Goal: Task Accomplishment & Management: Complete application form

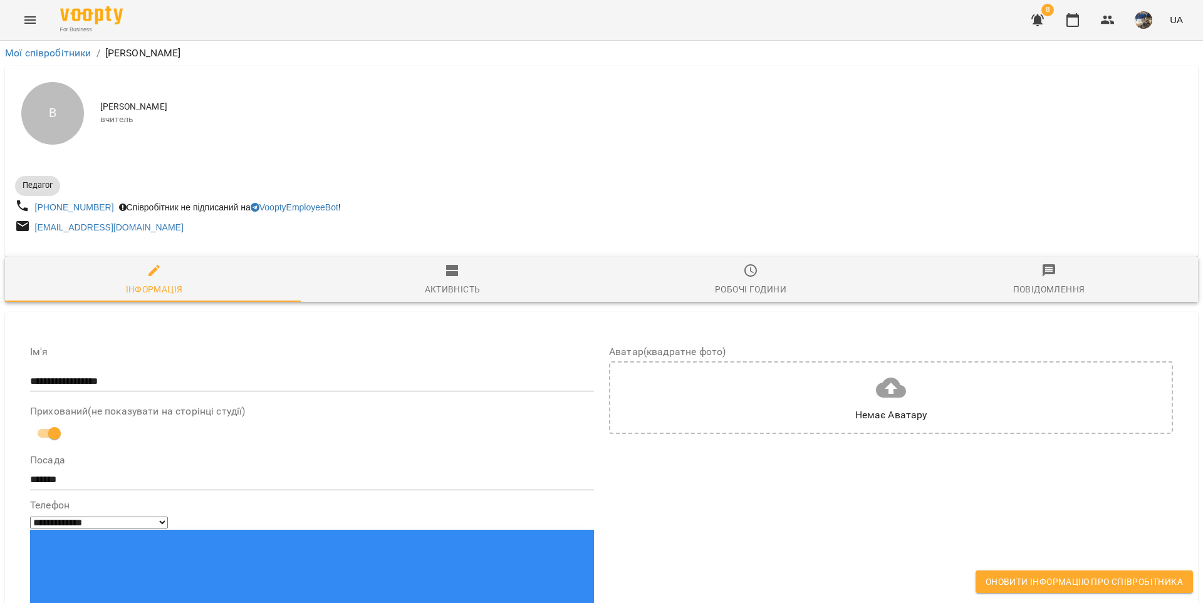
select select "**"
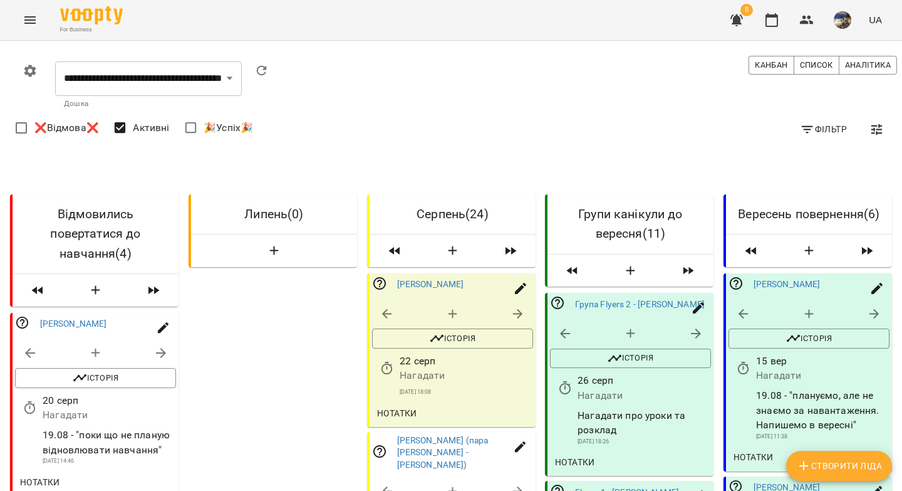
select select "**********"
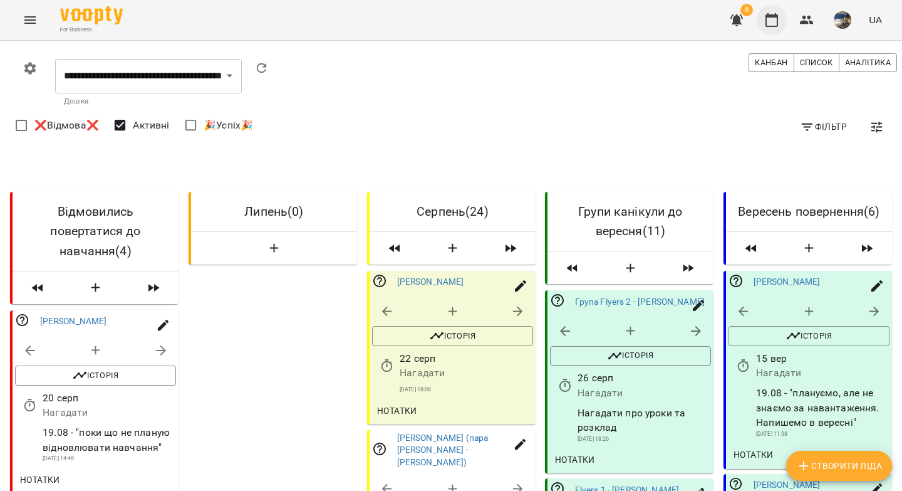
click at [772, 23] on icon "button" at bounding box center [772, 20] width 15 height 15
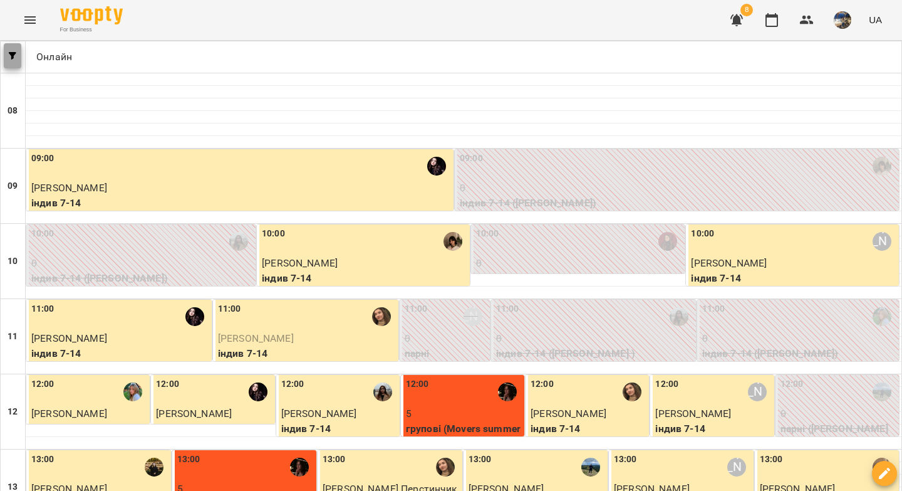
click at [11, 58] on icon "button" at bounding box center [13, 56] width 8 height 8
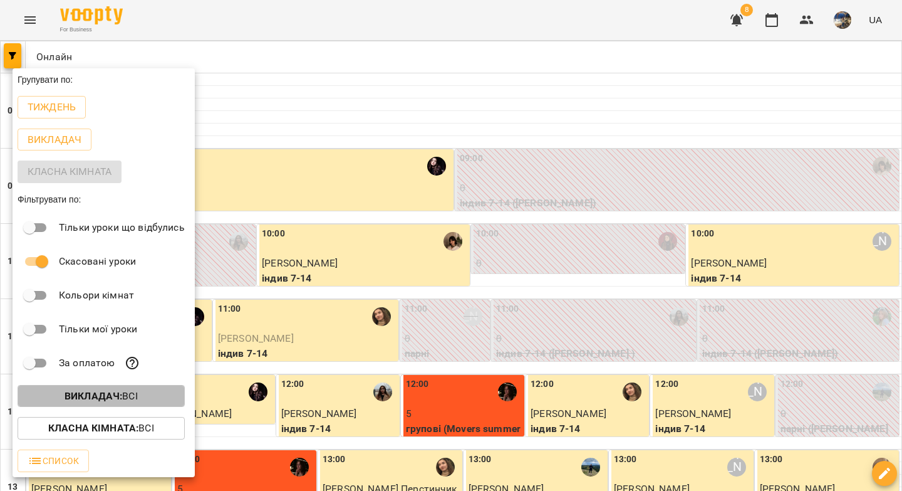
click at [112, 402] on b "Викладач :" at bounding box center [94, 396] width 58 height 12
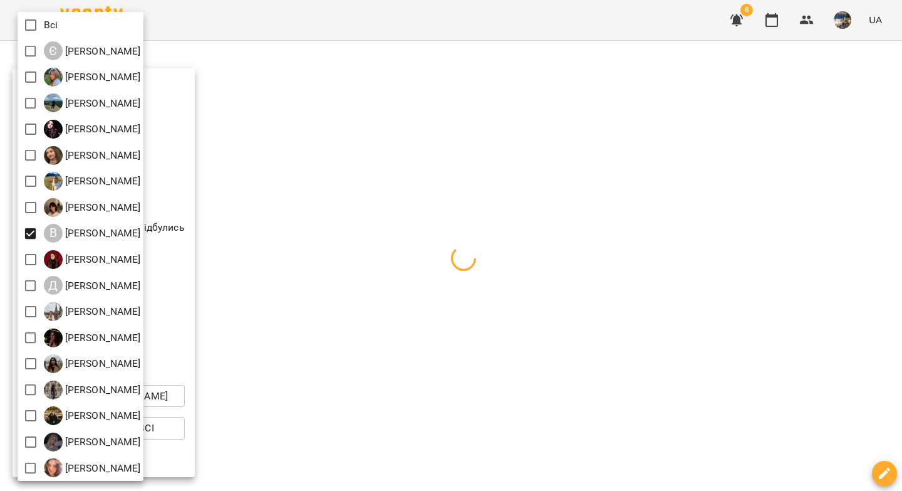
click at [288, 98] on div at bounding box center [451, 245] width 902 height 491
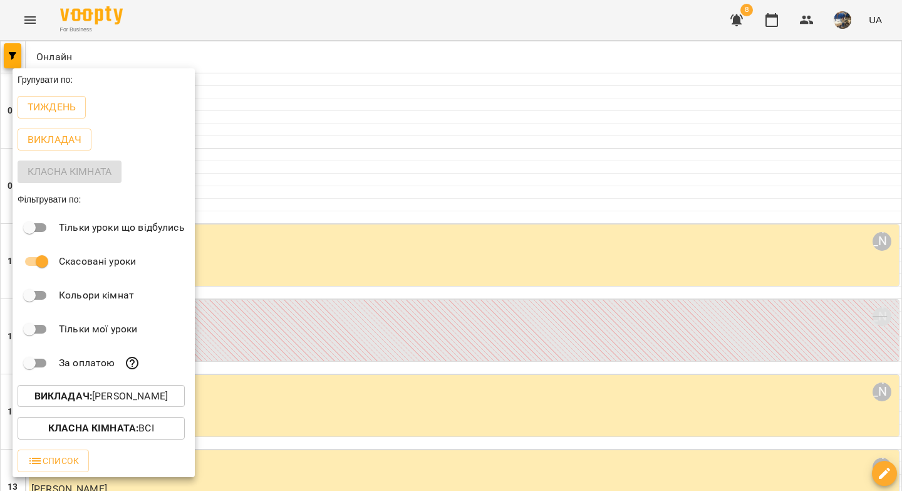
drag, startPoint x: 61, startPoint y: 119, endPoint x: 395, endPoint y: 137, distance: 334.5
click at [58, 108] on p "Тиждень" at bounding box center [52, 107] width 48 height 15
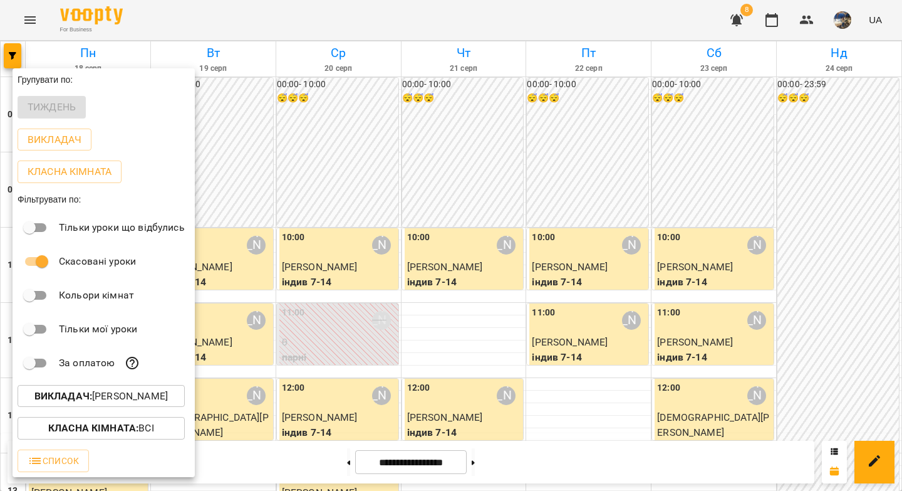
click at [461, 185] on div at bounding box center [451, 245] width 902 height 491
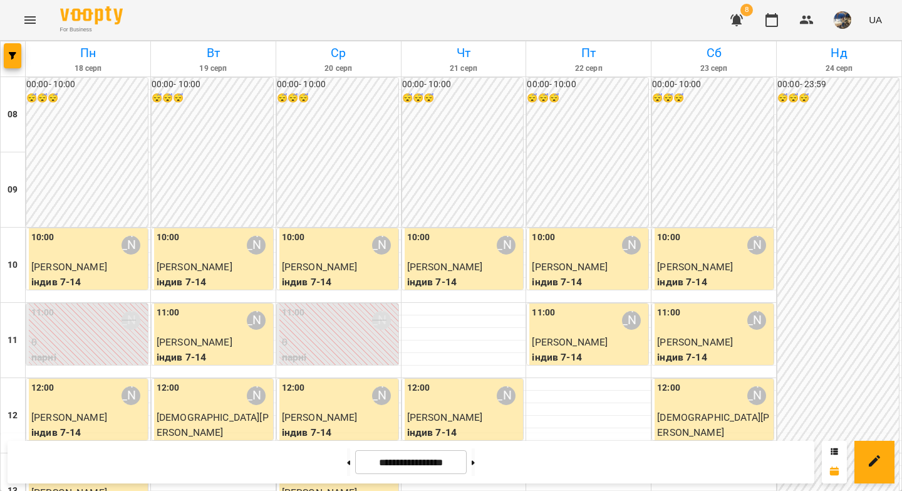
scroll to position [696, 0]
click at [347, 464] on icon at bounding box center [348, 462] width 3 height 5
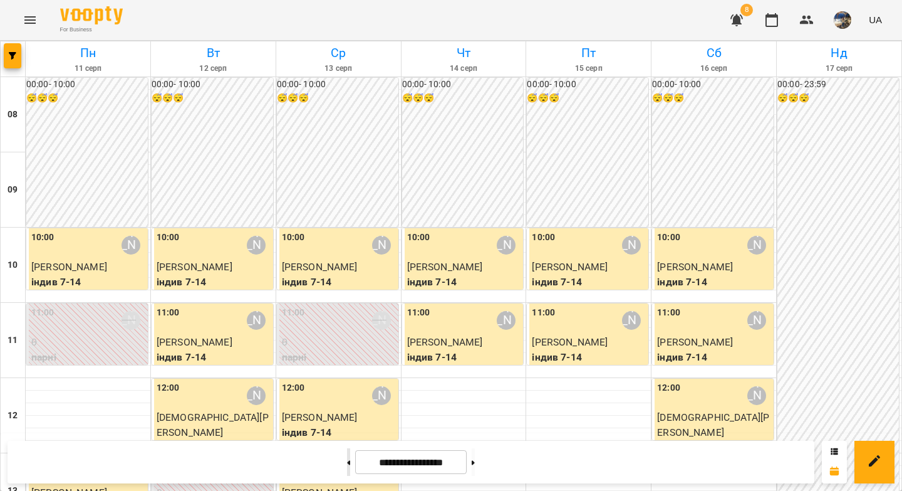
click at [347, 464] on icon at bounding box center [348, 462] width 3 height 5
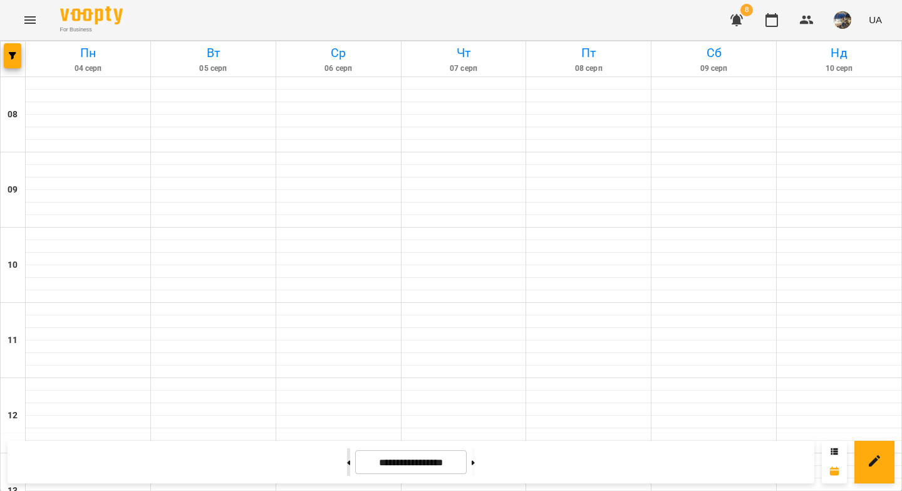
click at [347, 464] on icon at bounding box center [348, 462] width 3 height 5
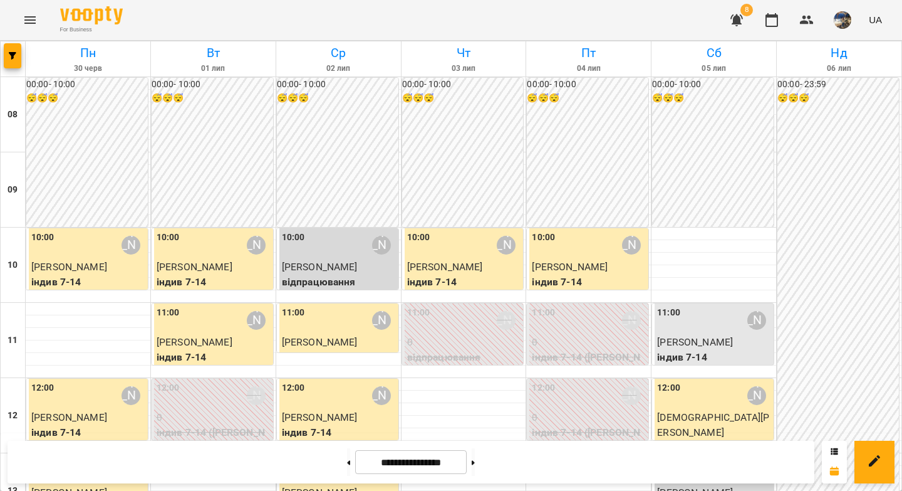
drag, startPoint x: 131, startPoint y: 248, endPoint x: 85, endPoint y: 250, distance: 46.4
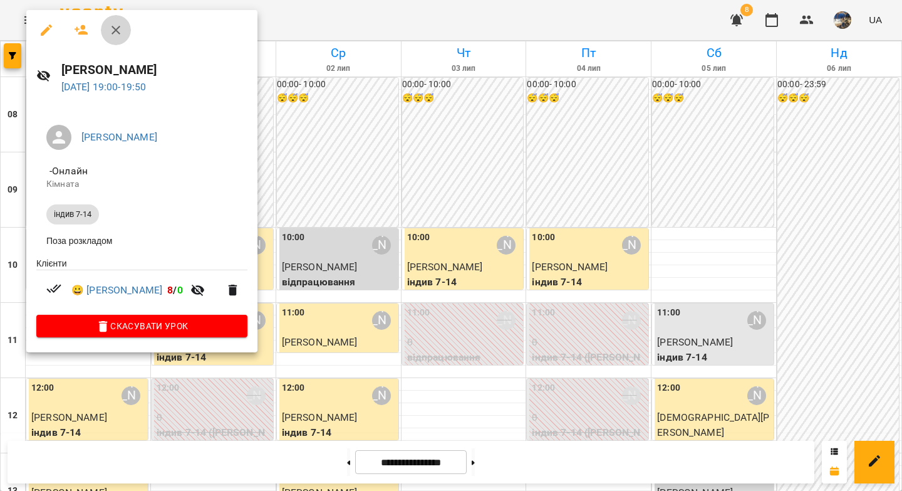
click at [117, 28] on icon "button" at bounding box center [116, 30] width 9 height 9
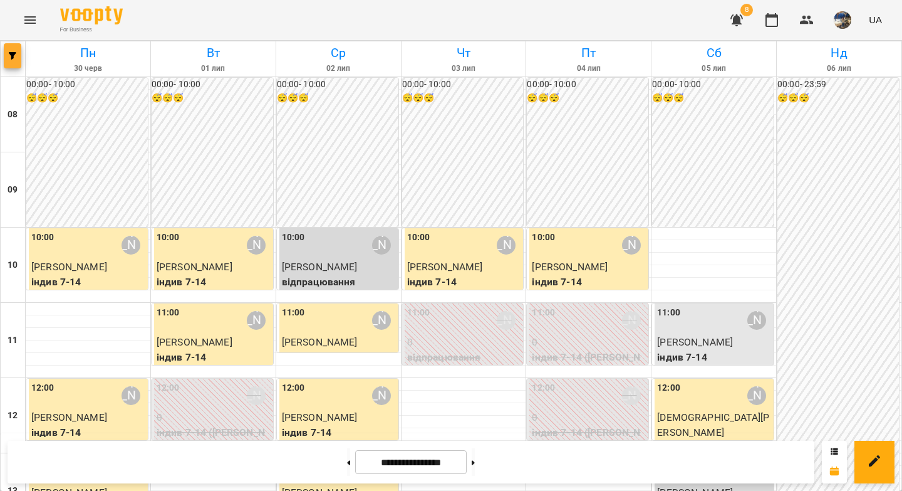
drag, startPoint x: 1, startPoint y: 61, endPoint x: 10, endPoint y: 58, distance: 9.7
click at [1, 60] on div at bounding box center [13, 58] width 25 height 35
click at [17, 55] on span "button" at bounding box center [13, 56] width 18 height 8
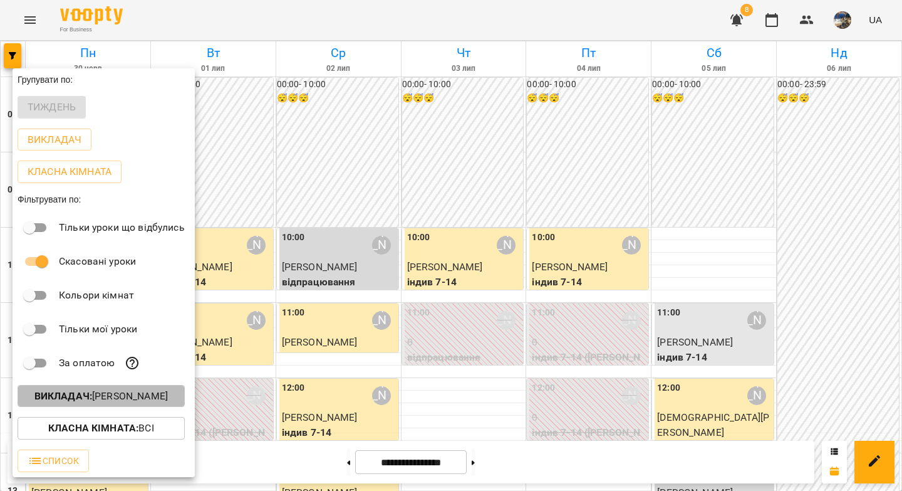
click at [81, 399] on b "Викладач :" at bounding box center [63, 396] width 58 height 12
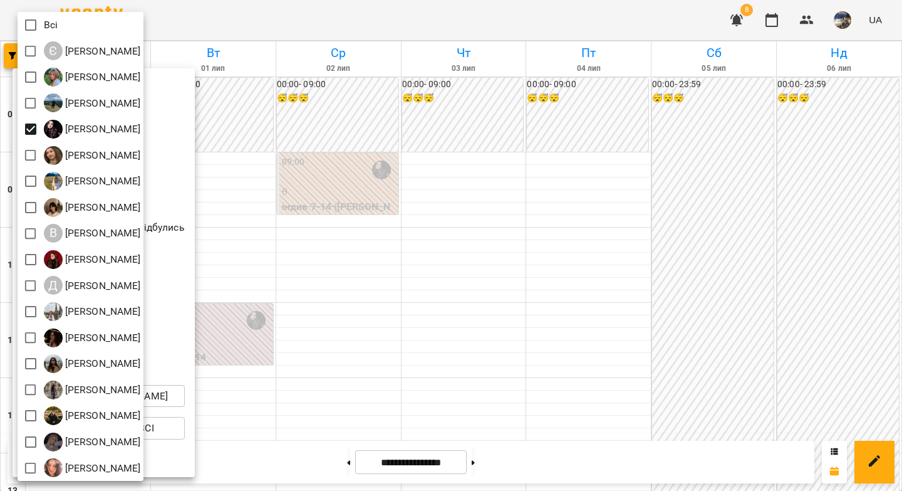
click at [334, 169] on div at bounding box center [451, 245] width 902 height 491
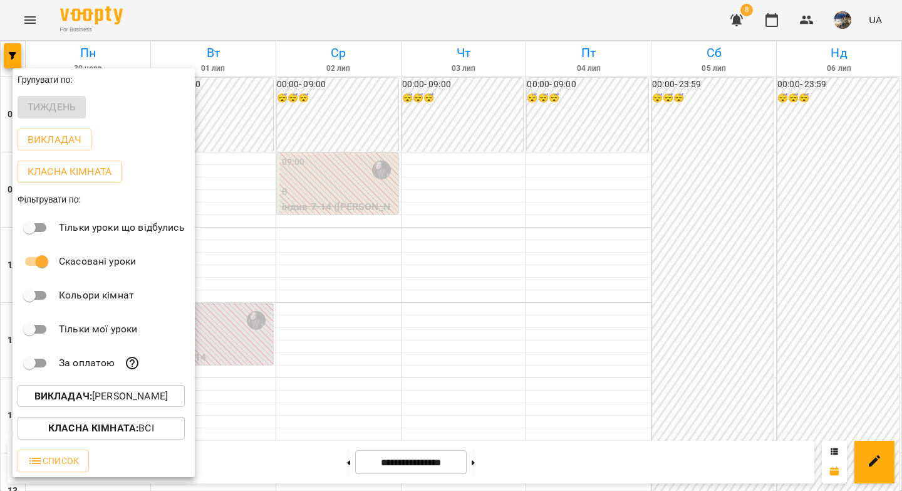
click at [353, 144] on div at bounding box center [451, 245] width 902 height 491
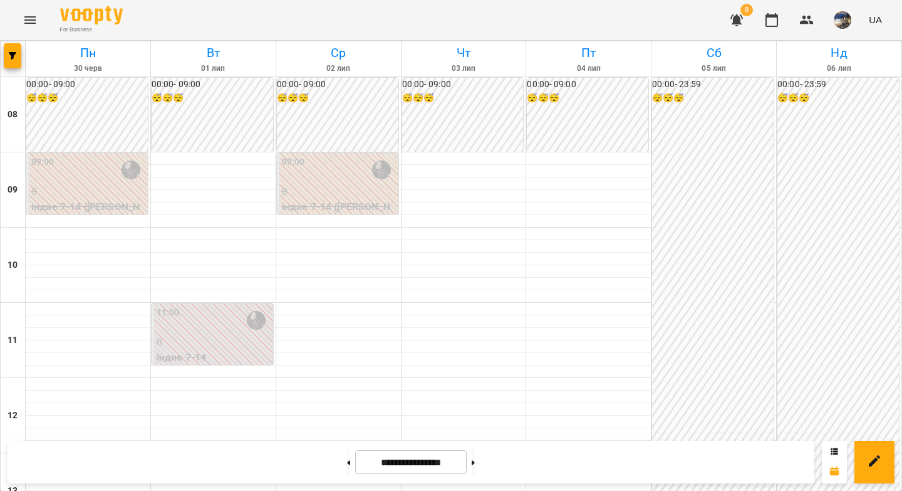
scroll to position [0, 0]
click at [475, 469] on button at bounding box center [473, 462] width 3 height 28
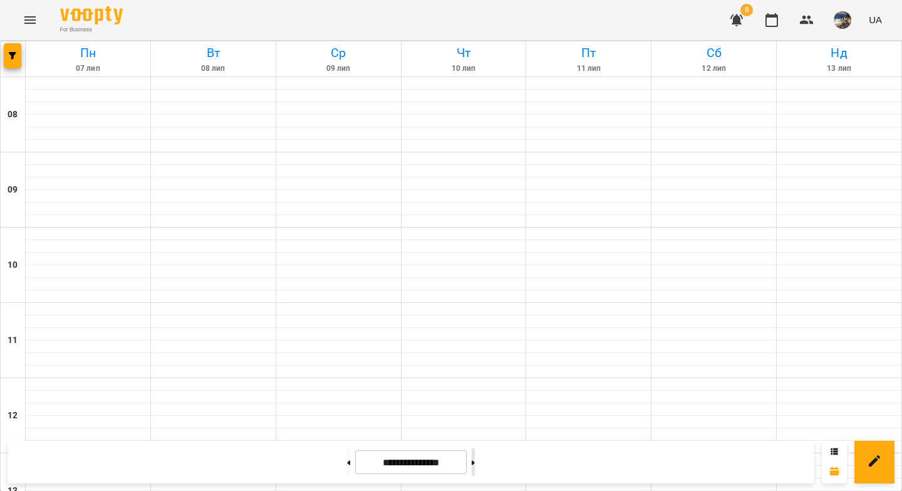
click at [475, 469] on button at bounding box center [473, 462] width 3 height 28
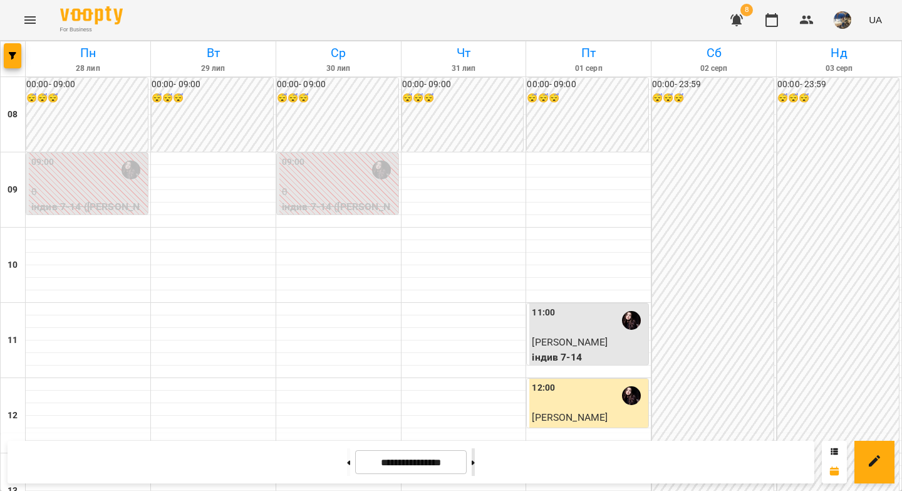
click at [475, 469] on button at bounding box center [473, 462] width 3 height 28
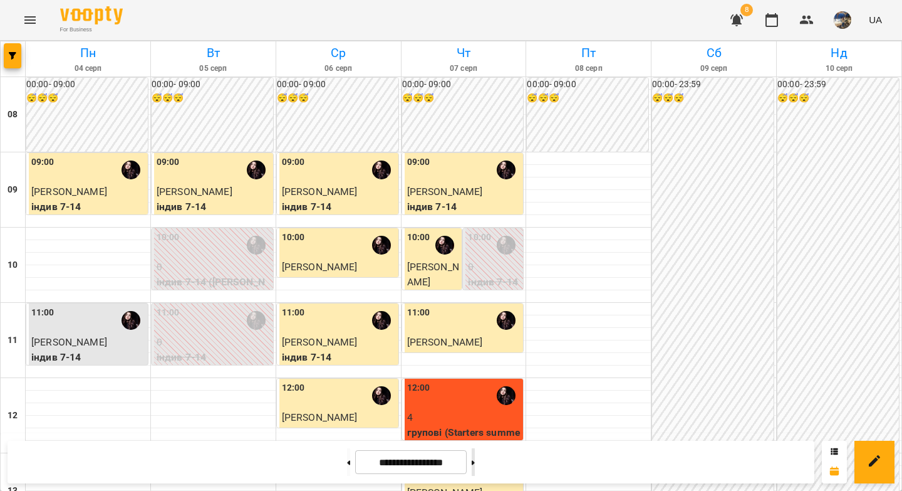
click at [475, 468] on button at bounding box center [473, 462] width 3 height 28
type input "**********"
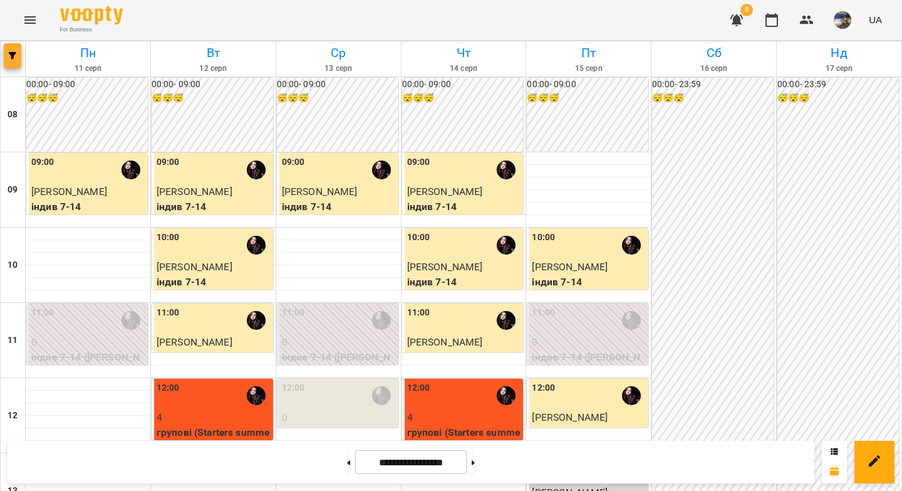
click at [14, 62] on button "button" at bounding box center [13, 55] width 18 height 25
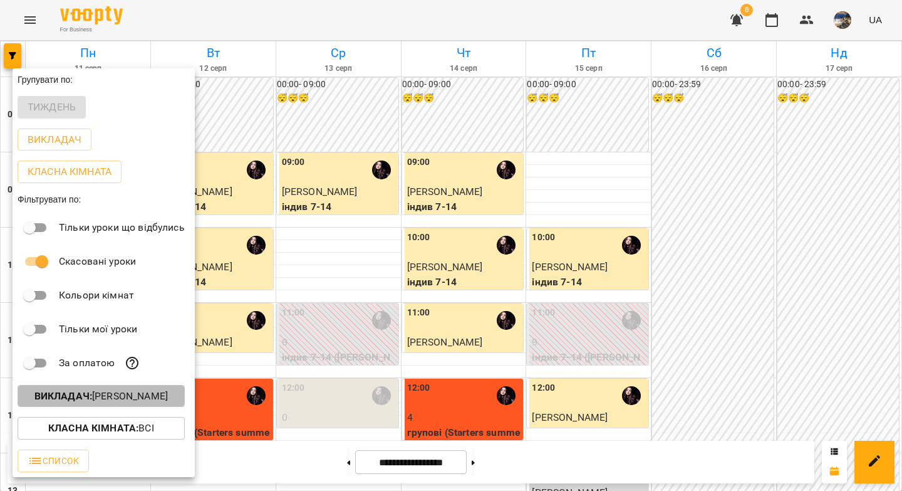
click at [81, 402] on b "Викладач :" at bounding box center [63, 396] width 58 height 12
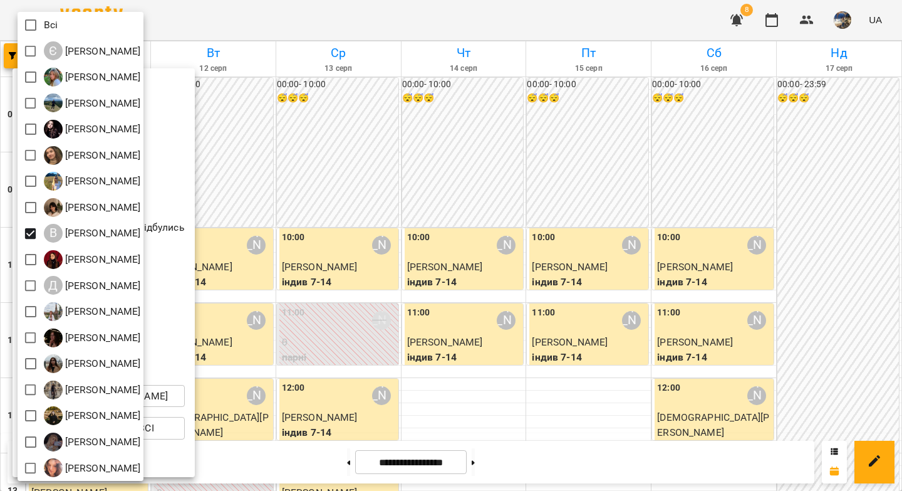
click at [438, 194] on div at bounding box center [451, 245] width 902 height 491
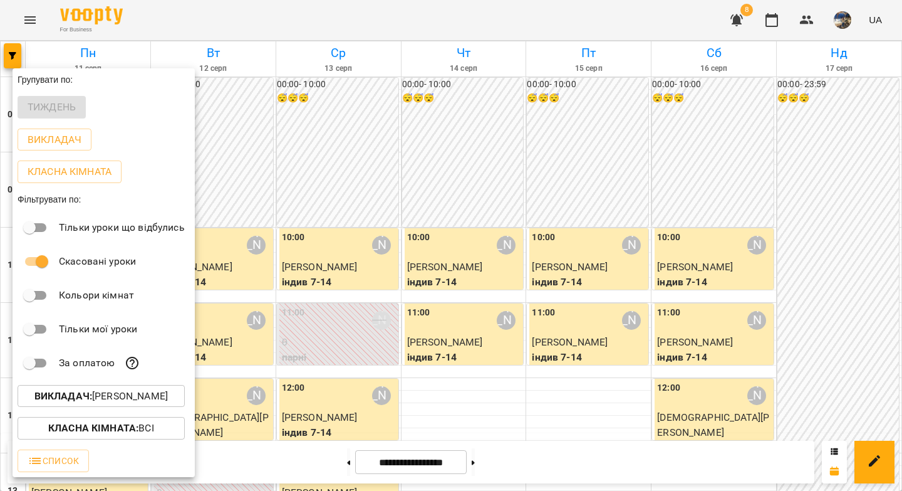
click at [466, 412] on div at bounding box center [451, 245] width 902 height 491
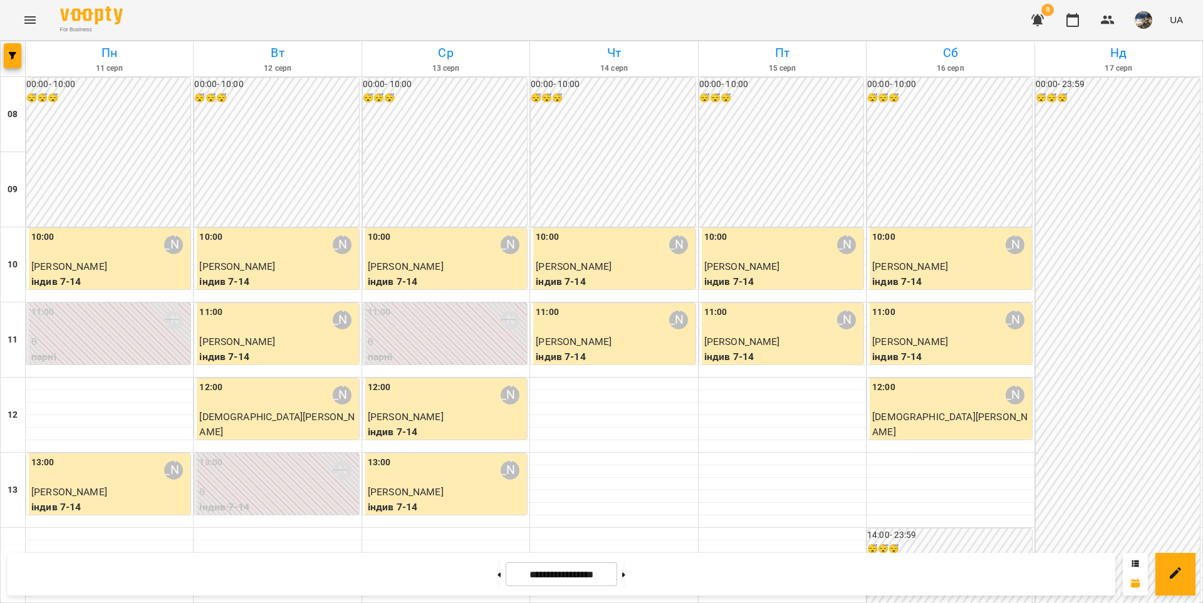
scroll to position [583, 0]
